Goal: Information Seeking & Learning: Learn about a topic

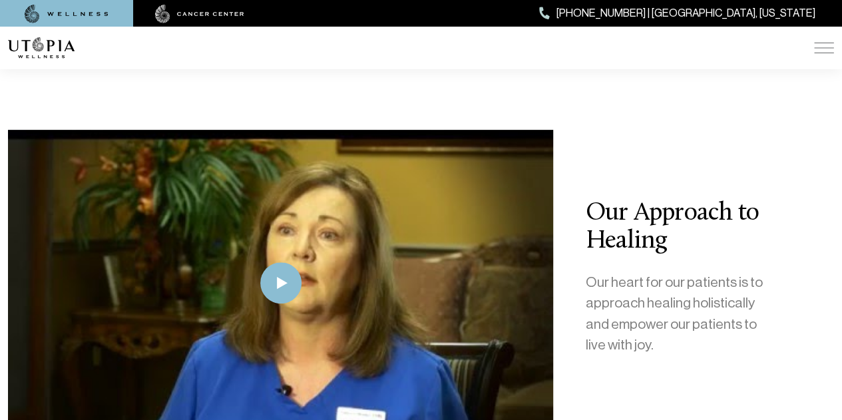
scroll to position [2730, 0]
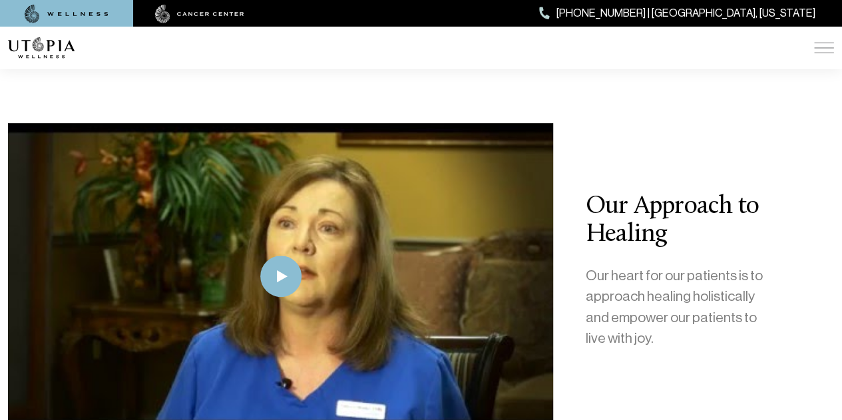
click at [355, 192] on img at bounding box center [280, 276] width 545 height 307
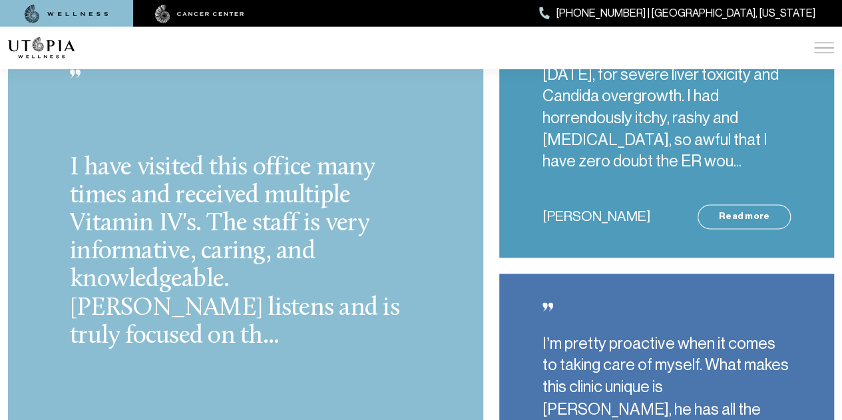
scroll to position [3396, 0]
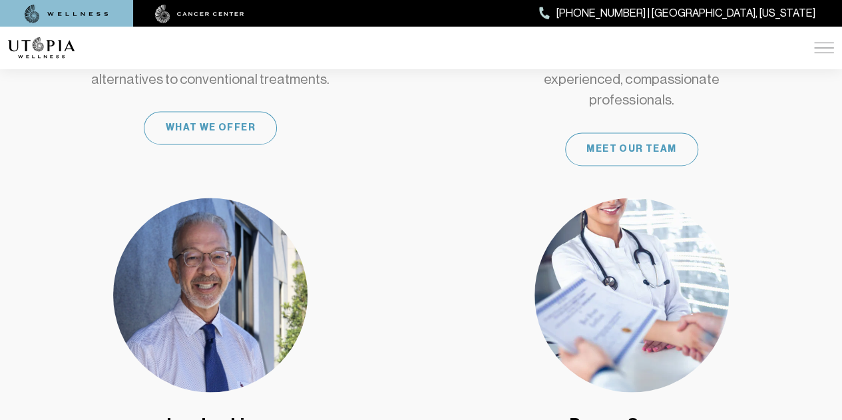
scroll to position [1132, 0]
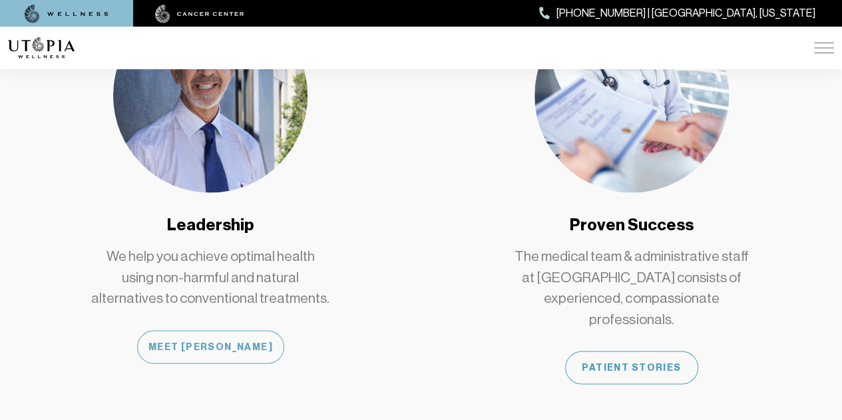
click at [186, 330] on div "Meet [PERSON_NAME]" at bounding box center [210, 346] width 147 height 33
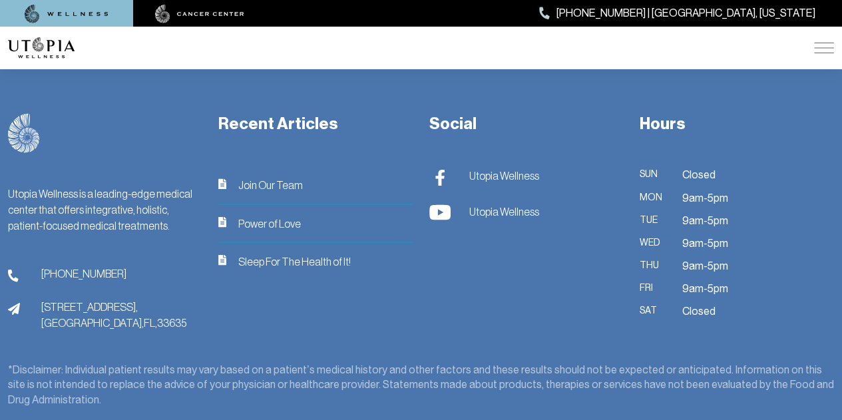
scroll to position [3596, 0]
click at [9, 301] on img at bounding box center [14, 307] width 12 height 13
click at [76, 264] on div "[PHONE_NUMBER] [STREET_ADDRESS]" at bounding box center [105, 296] width 194 height 65
